Goal: Task Accomplishment & Management: Manage account settings

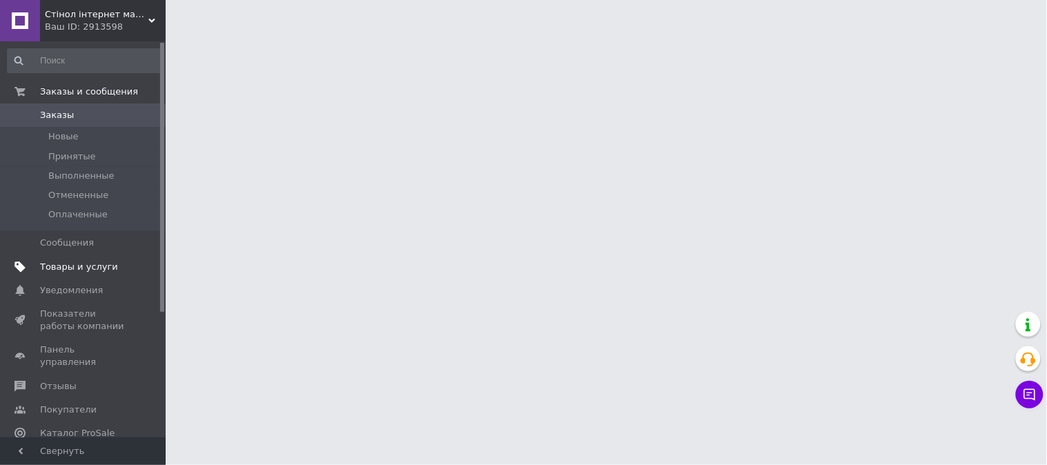
click at [73, 262] on span "Товары и услуги" at bounding box center [79, 267] width 78 height 12
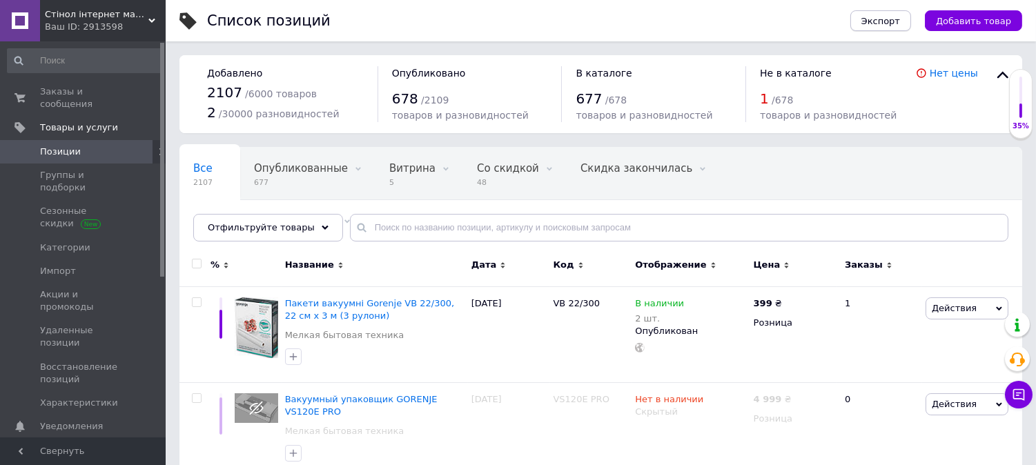
click at [891, 22] on span "Экспорт" at bounding box center [881, 21] width 39 height 10
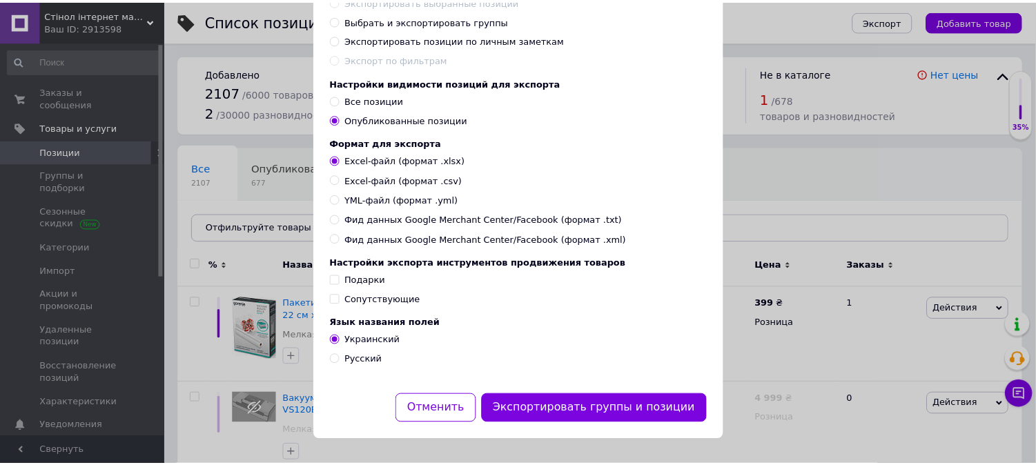
scroll to position [140, 0]
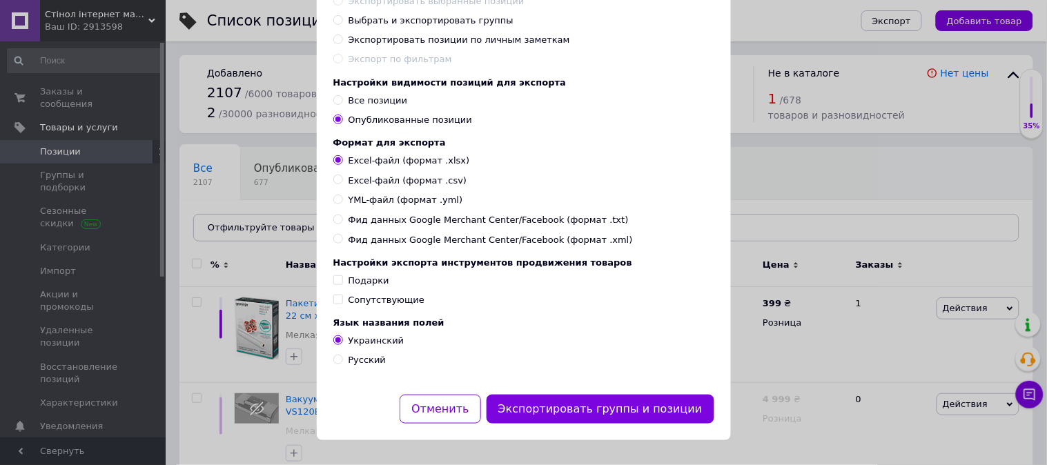
click at [351, 95] on span "Все позиции" at bounding box center [378, 100] width 59 height 10
click at [342, 95] on input "Все позиции" at bounding box center [337, 99] width 9 height 9
radio input "true"
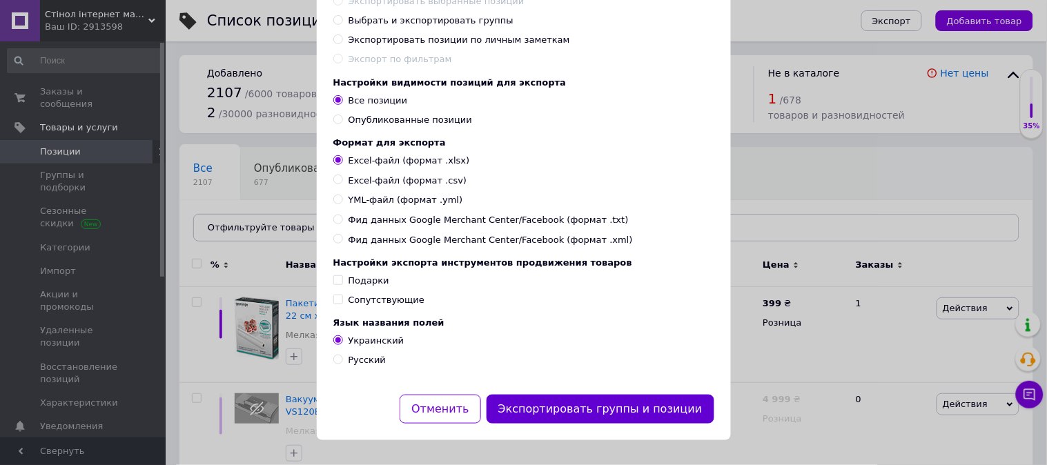
click at [589, 409] on button "Экспортировать группы и позиции" at bounding box center [601, 410] width 228 height 30
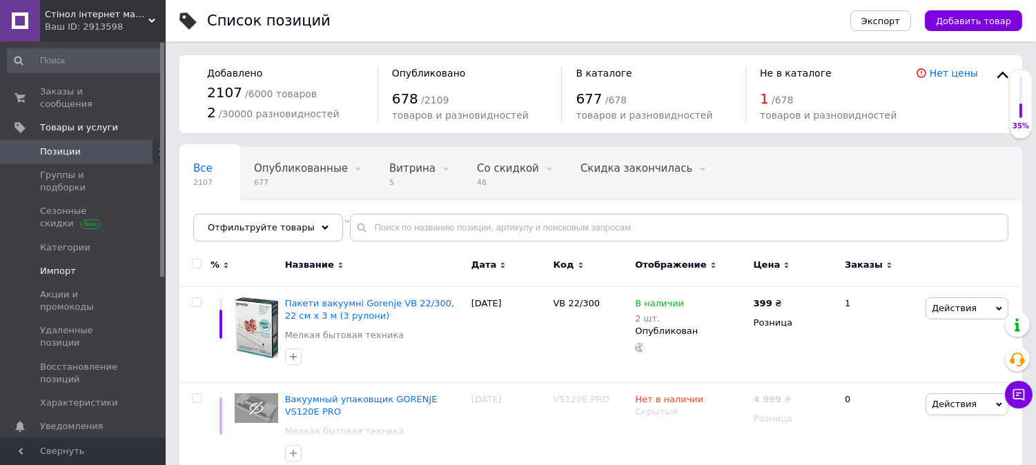
click at [51, 260] on link "Импорт" at bounding box center [85, 271] width 170 height 23
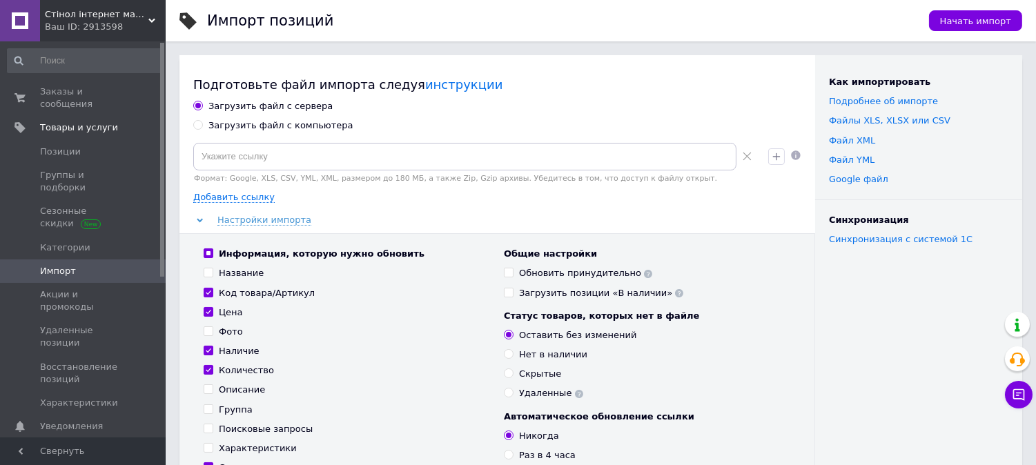
click at [211, 253] on input "Информация, которую нужно обновить" at bounding box center [208, 253] width 9 height 9
checkbox input "false"
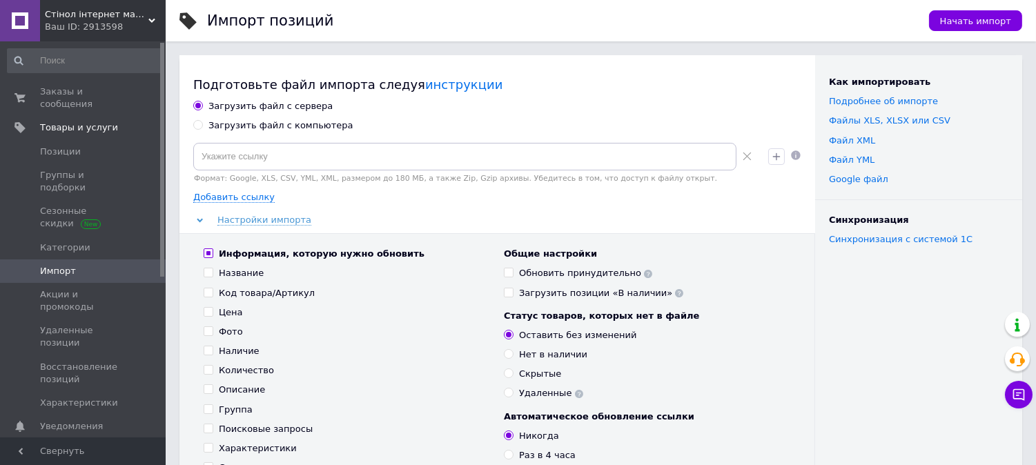
checkbox input "false"
click at [208, 311] on input "Цена" at bounding box center [208, 311] width 9 height 9
checkbox input "true"
drag, startPoint x: 204, startPoint y: 349, endPoint x: 208, endPoint y: 369, distance: 20.3
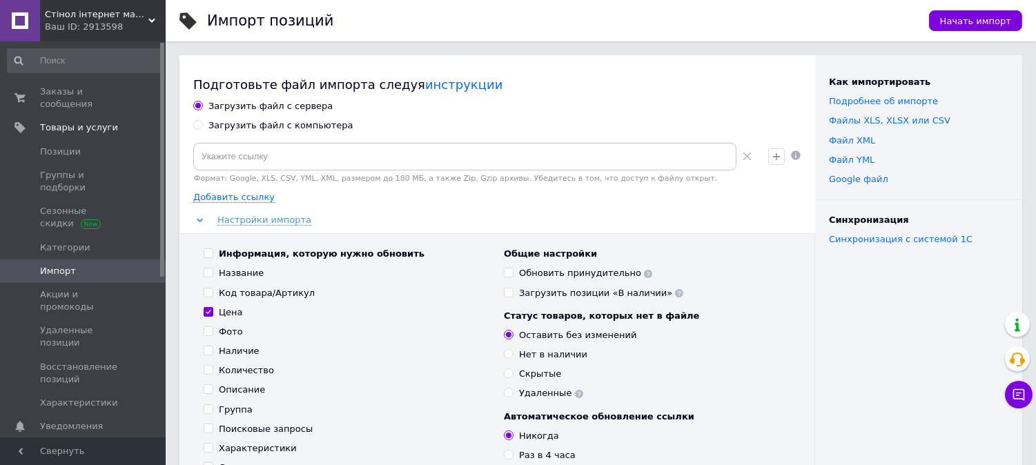
click at [205, 350] on input "Наличие" at bounding box center [208, 350] width 9 height 9
checkbox input "true"
click at [209, 373] on input "Количество" at bounding box center [208, 369] width 9 height 9
checkbox input "true"
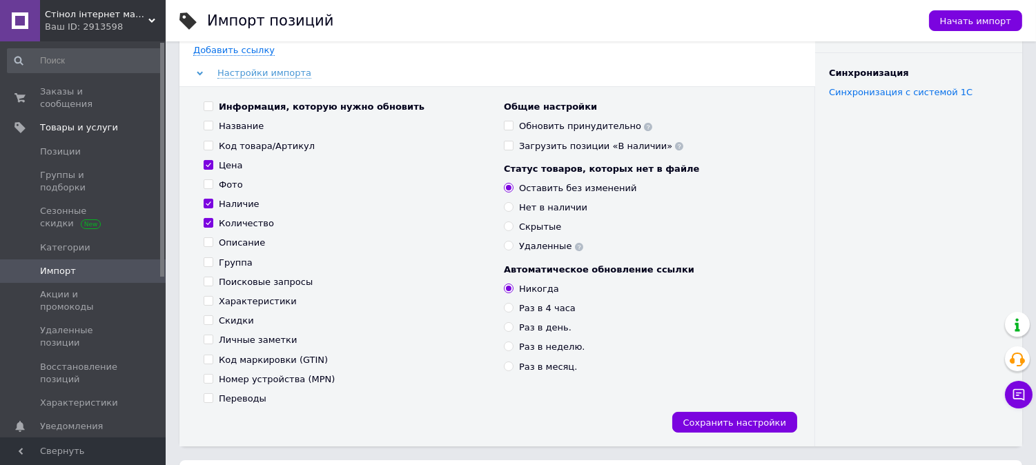
scroll to position [153, 0]
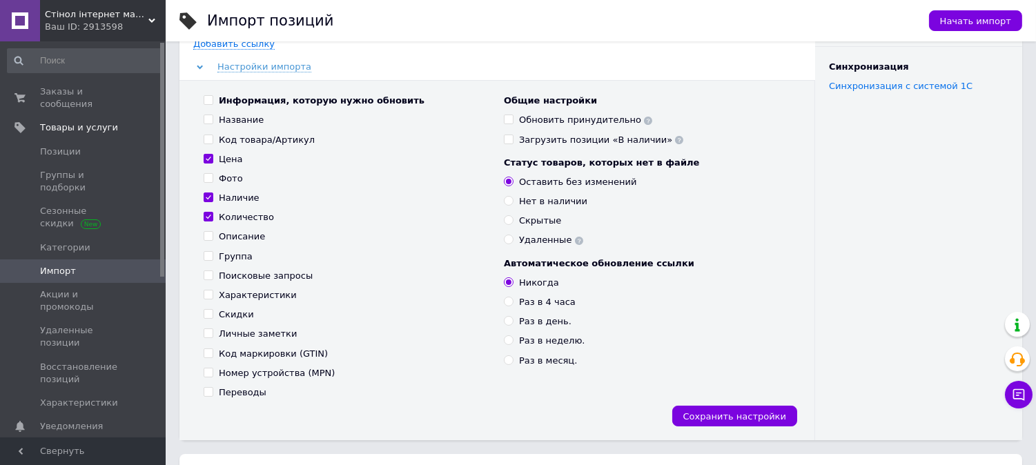
click at [207, 311] on input "Скидки" at bounding box center [208, 313] width 9 height 9
checkbox input "true"
click at [509, 222] on input "Скрытые" at bounding box center [508, 219] width 9 height 9
radio input "true"
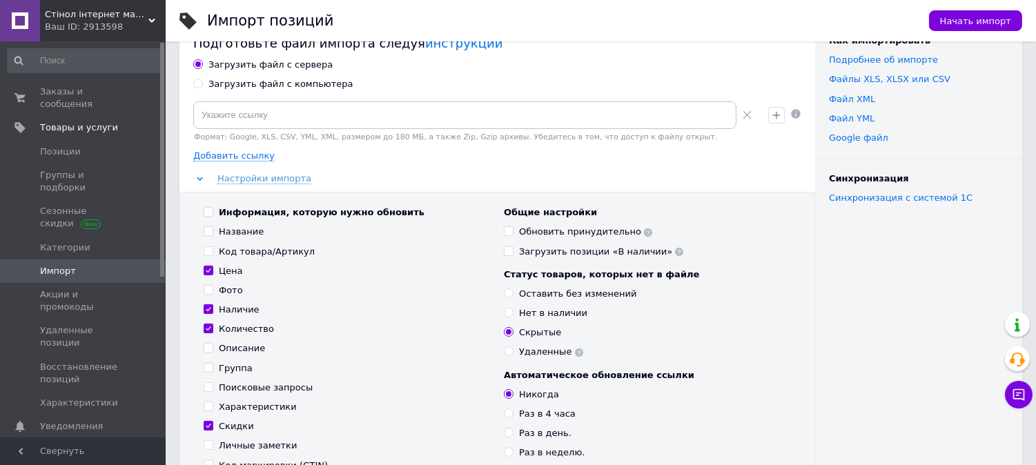
scroll to position [0, 0]
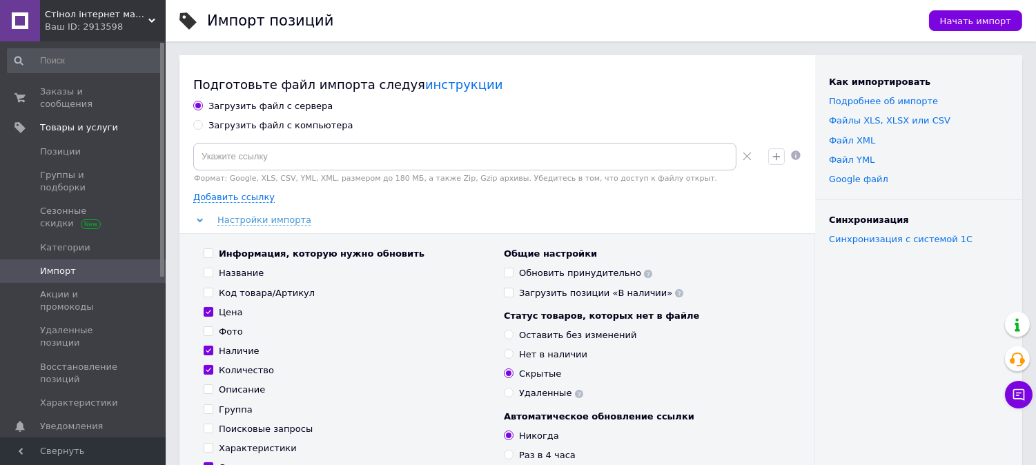
click at [226, 128] on div "Загрузить файл с компьютера" at bounding box center [280, 125] width 145 height 12
click at [202, 128] on input "Загрузить файл с компьютера" at bounding box center [197, 124] width 9 height 9
radio input "true"
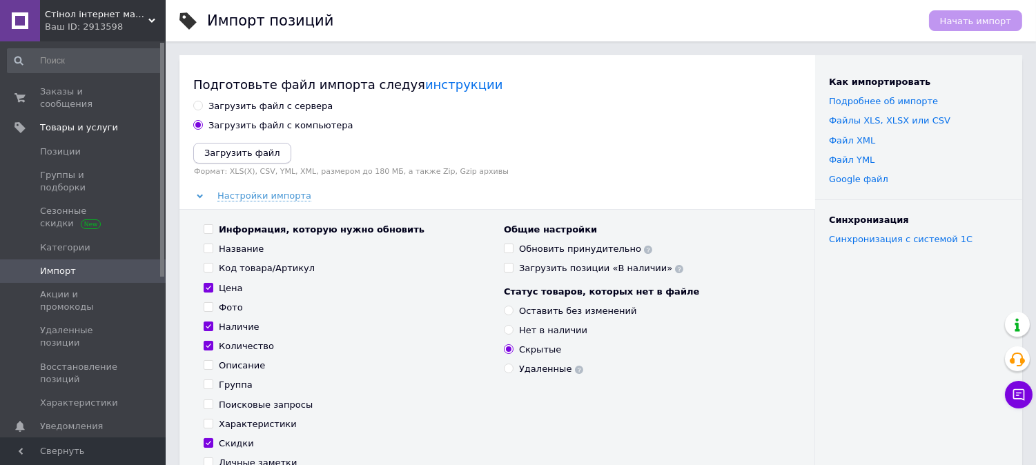
click at [228, 153] on icon "Загрузить файл" at bounding box center [242, 153] width 76 height 10
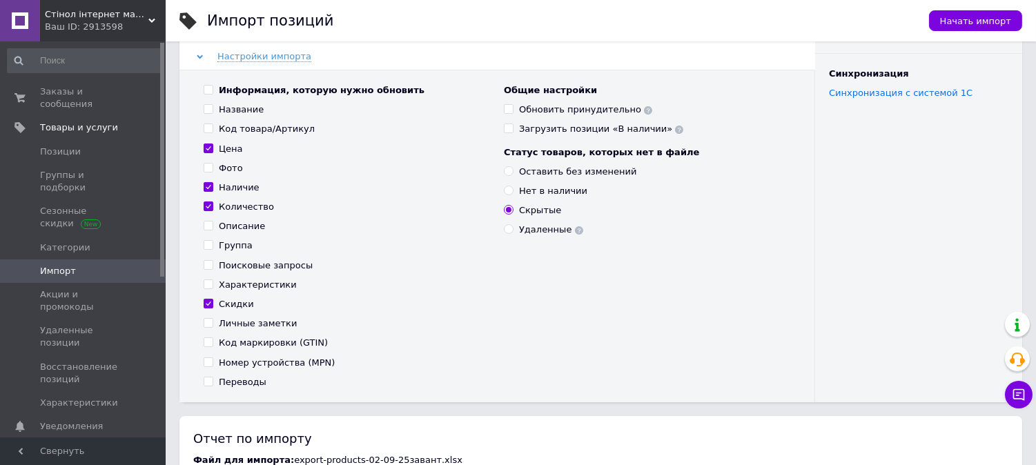
scroll to position [153, 0]
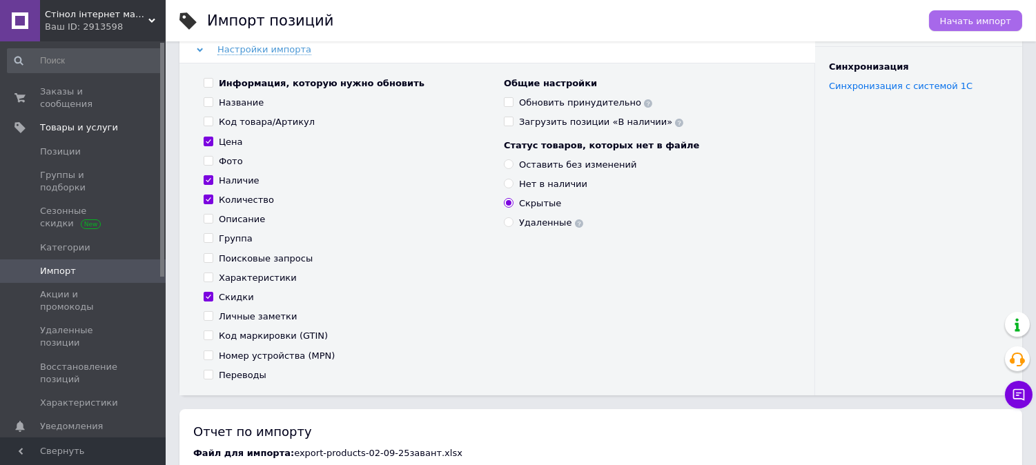
click at [968, 19] on span "Начать импорт" at bounding box center [975, 21] width 71 height 10
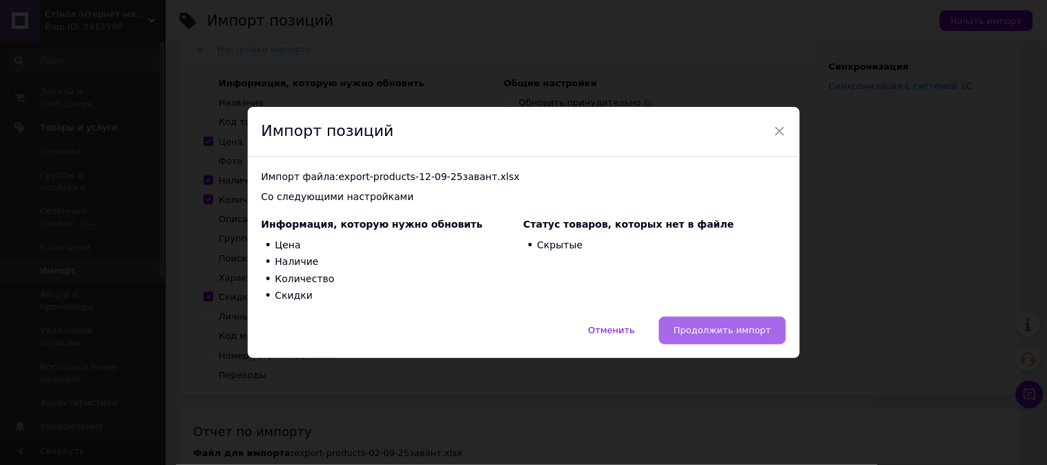
click at [727, 322] on button "Продолжить импорт" at bounding box center [722, 331] width 126 height 28
